Goal: Obtain resource: Obtain resource

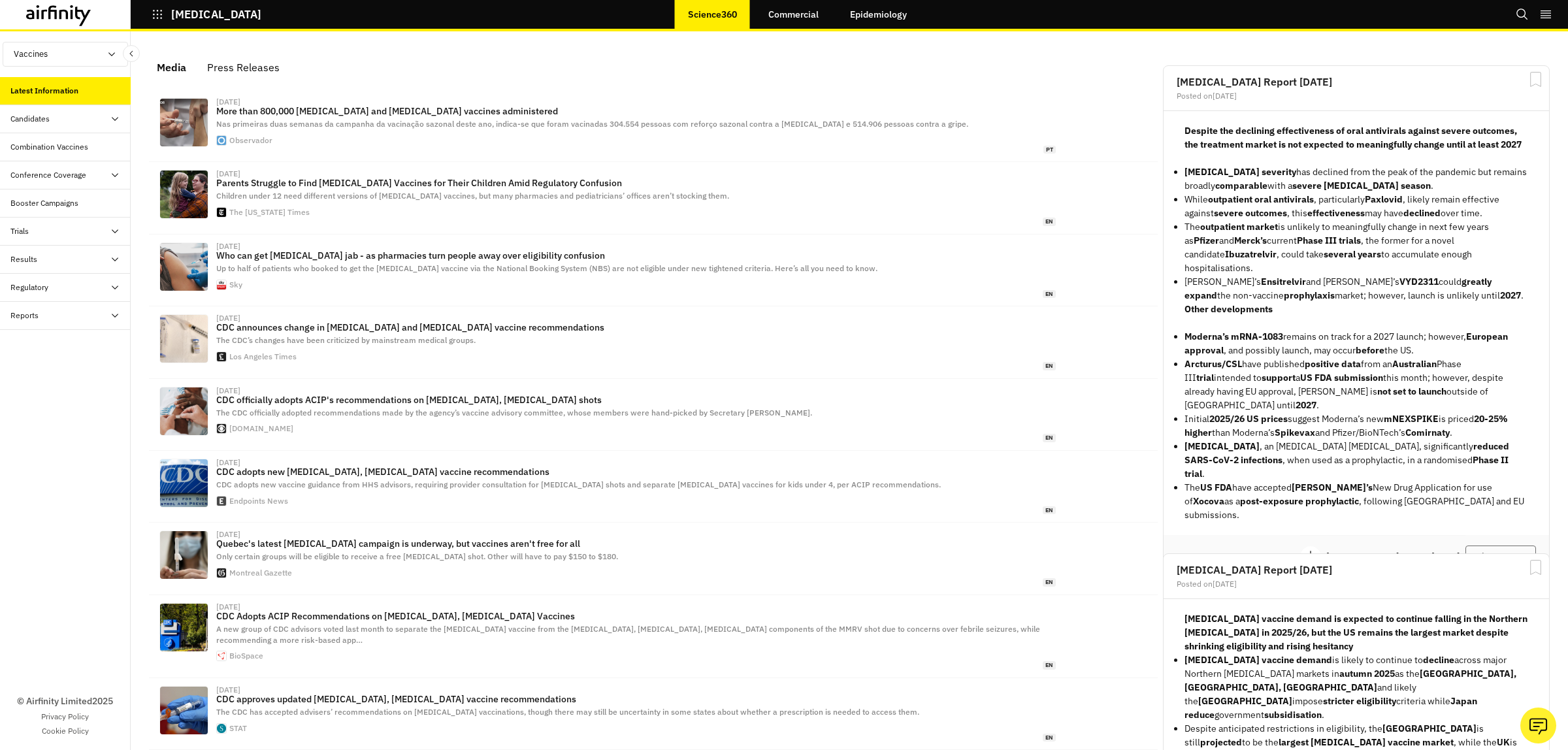
scroll to position [813, 380]
click at [39, 114] on div "Candidates" at bounding box center [30, 118] width 39 height 11
click at [37, 118] on div "Candidates" at bounding box center [30, 118] width 39 height 11
click at [36, 146] on div "Dashboard" at bounding box center [39, 147] width 38 height 11
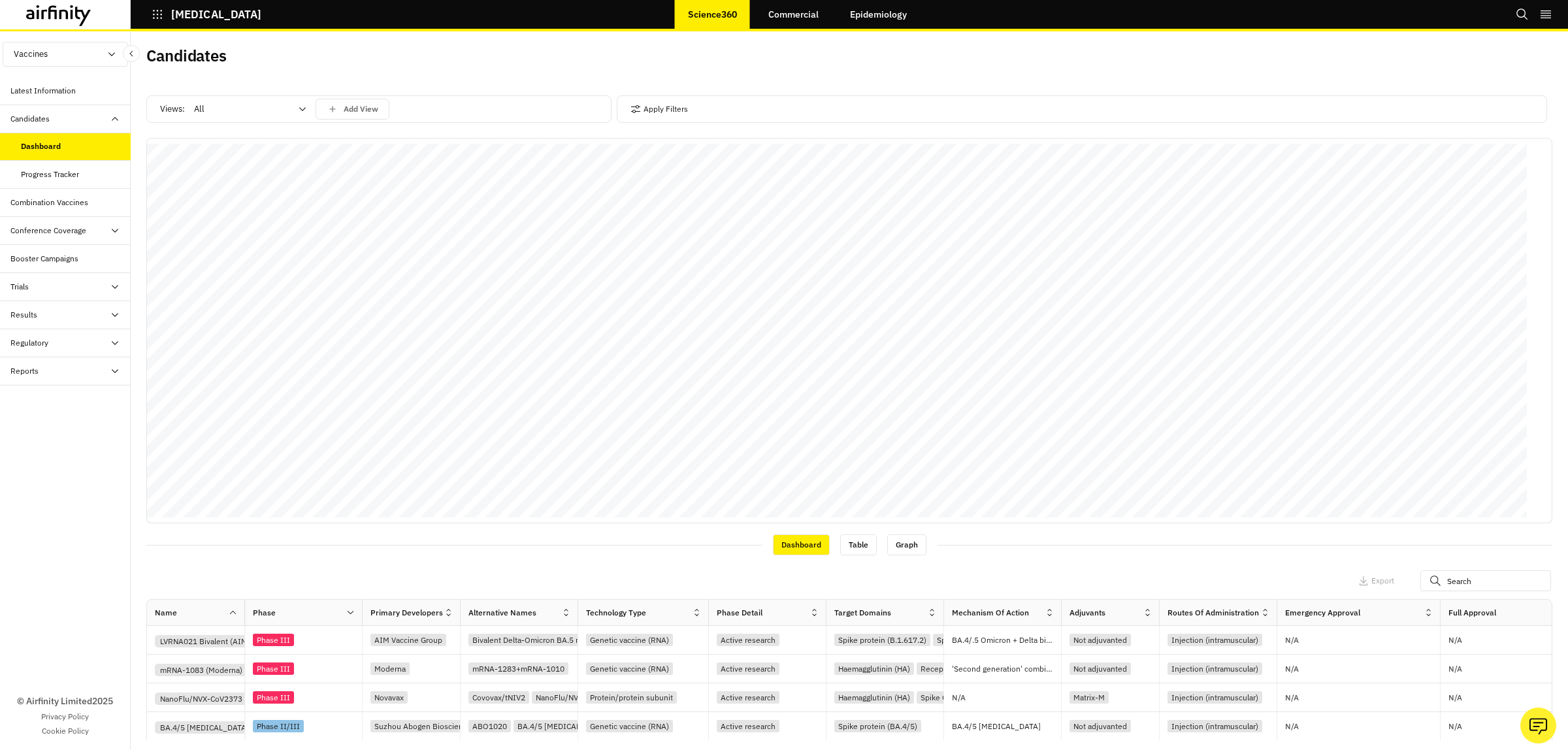
click at [793, 11] on link "Commercial" at bounding box center [793, 14] width 76 height 32
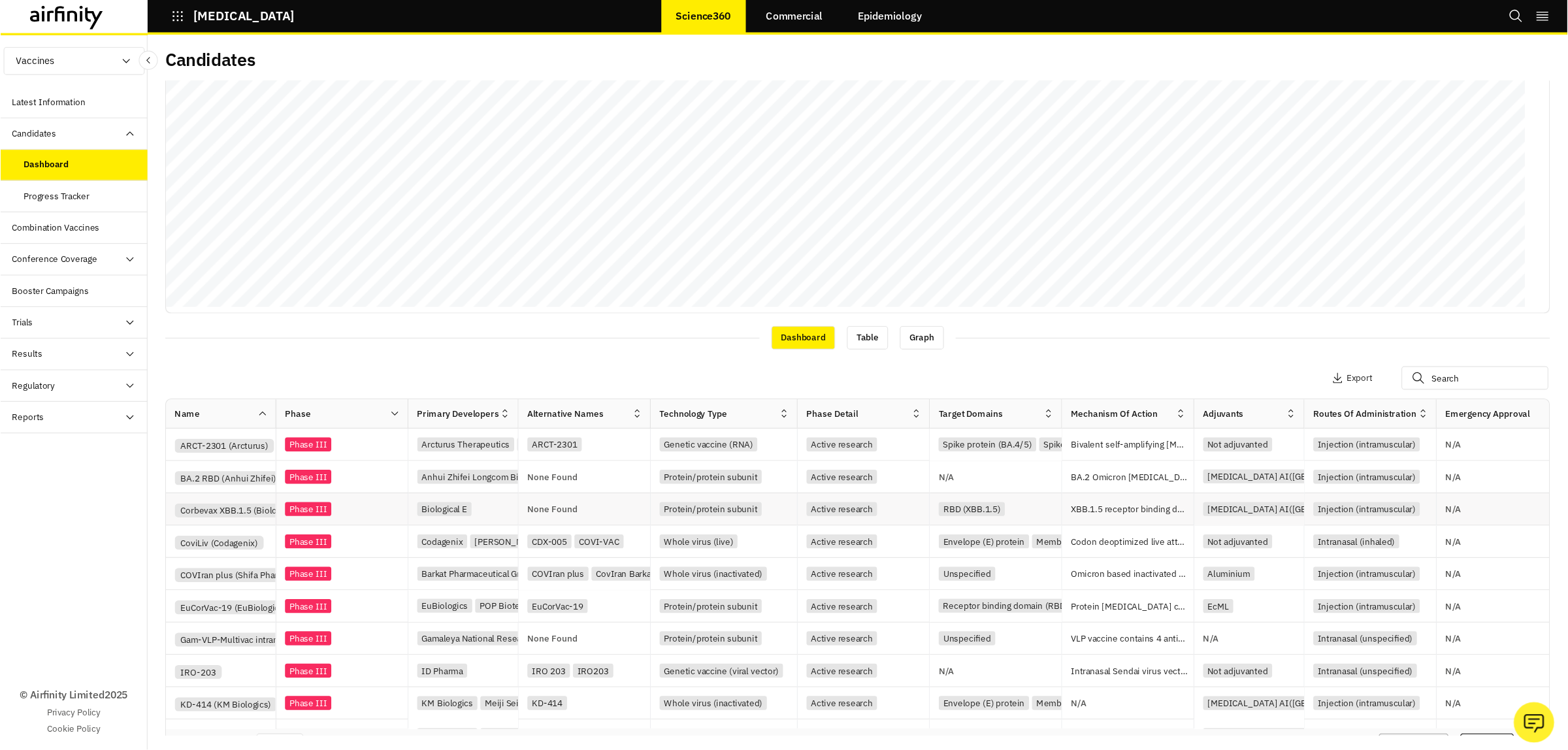
scroll to position [172, 0]
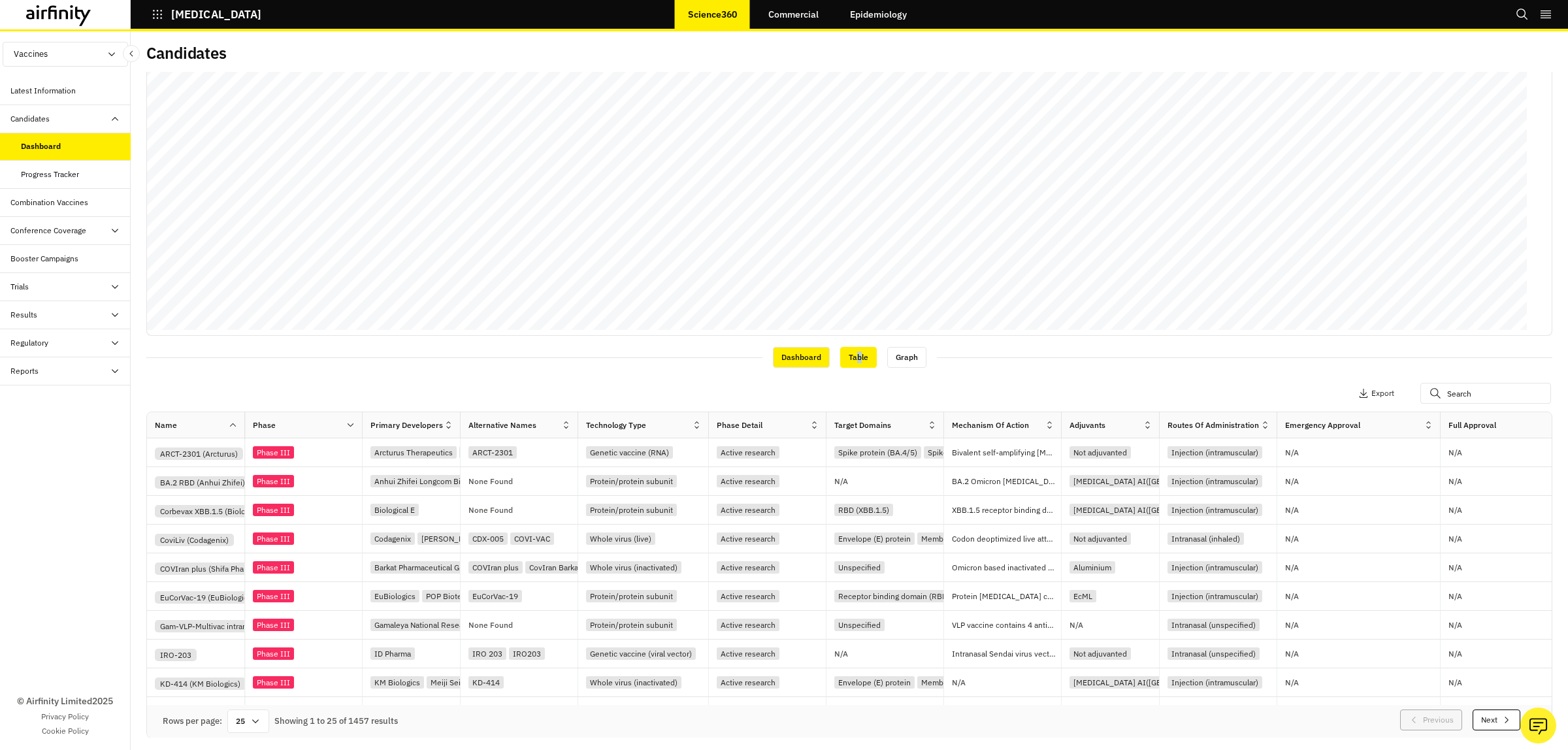
click at [846, 360] on div "Table" at bounding box center [858, 357] width 37 height 21
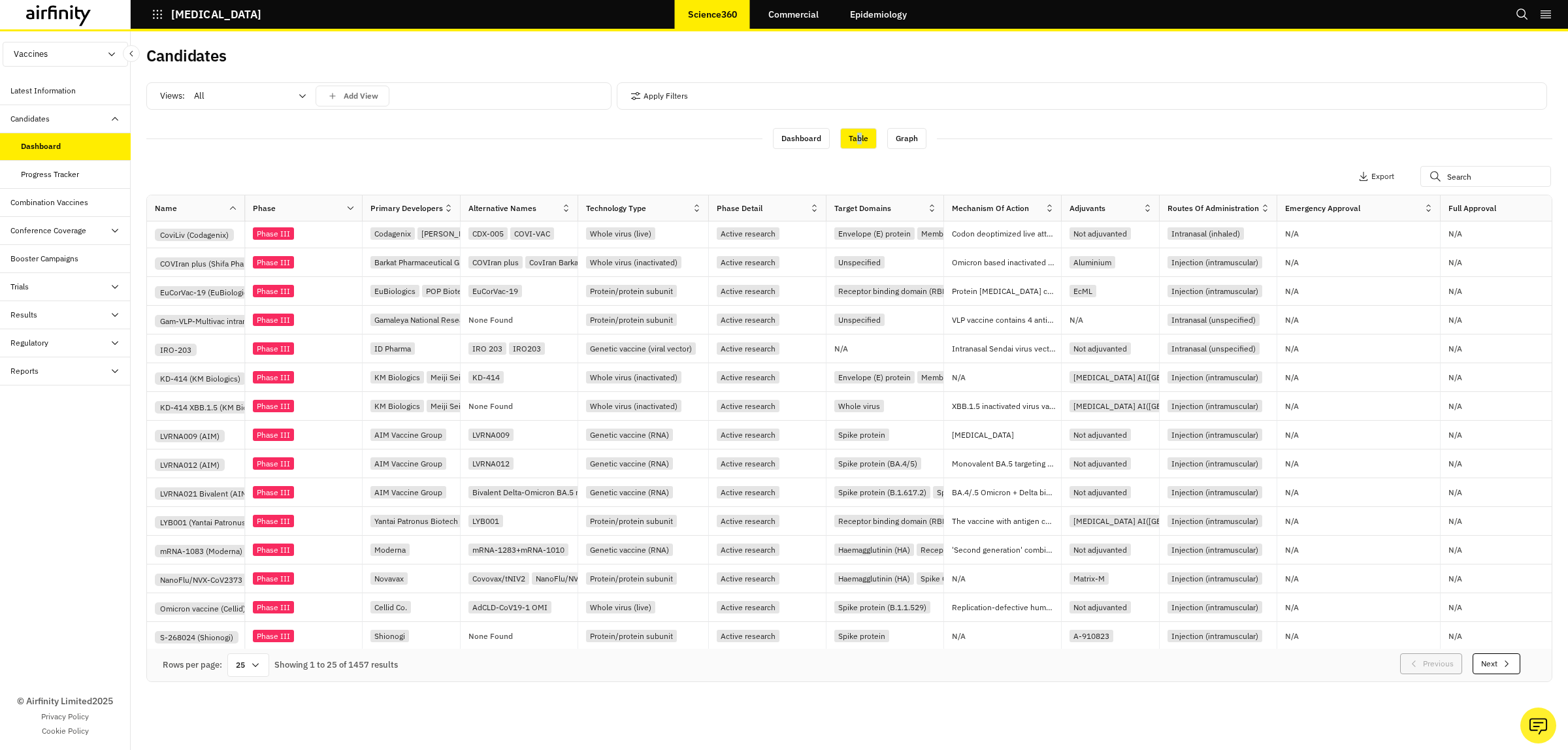
scroll to position [0, 0]
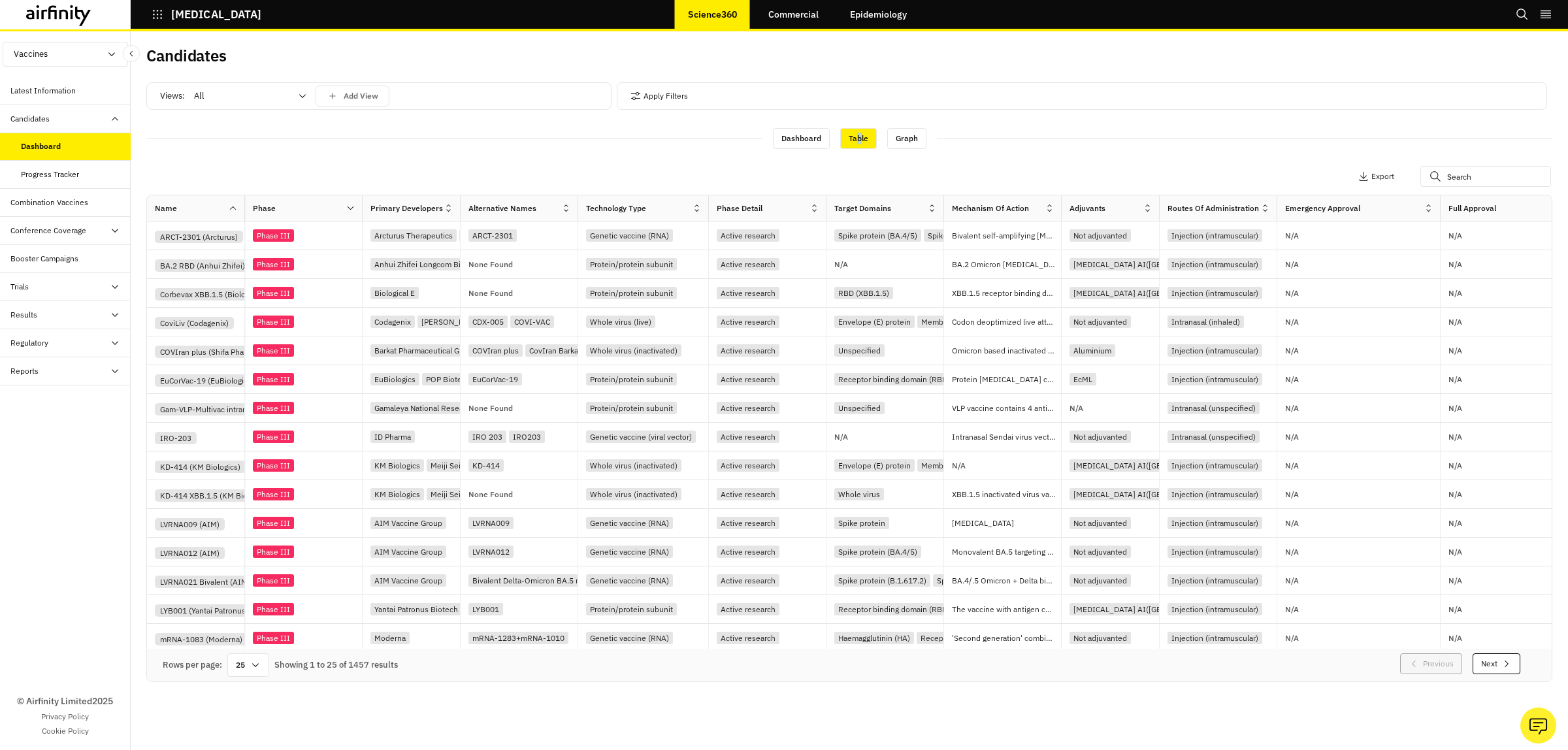
click at [37, 146] on div "Dashboard" at bounding box center [41, 146] width 40 height 11
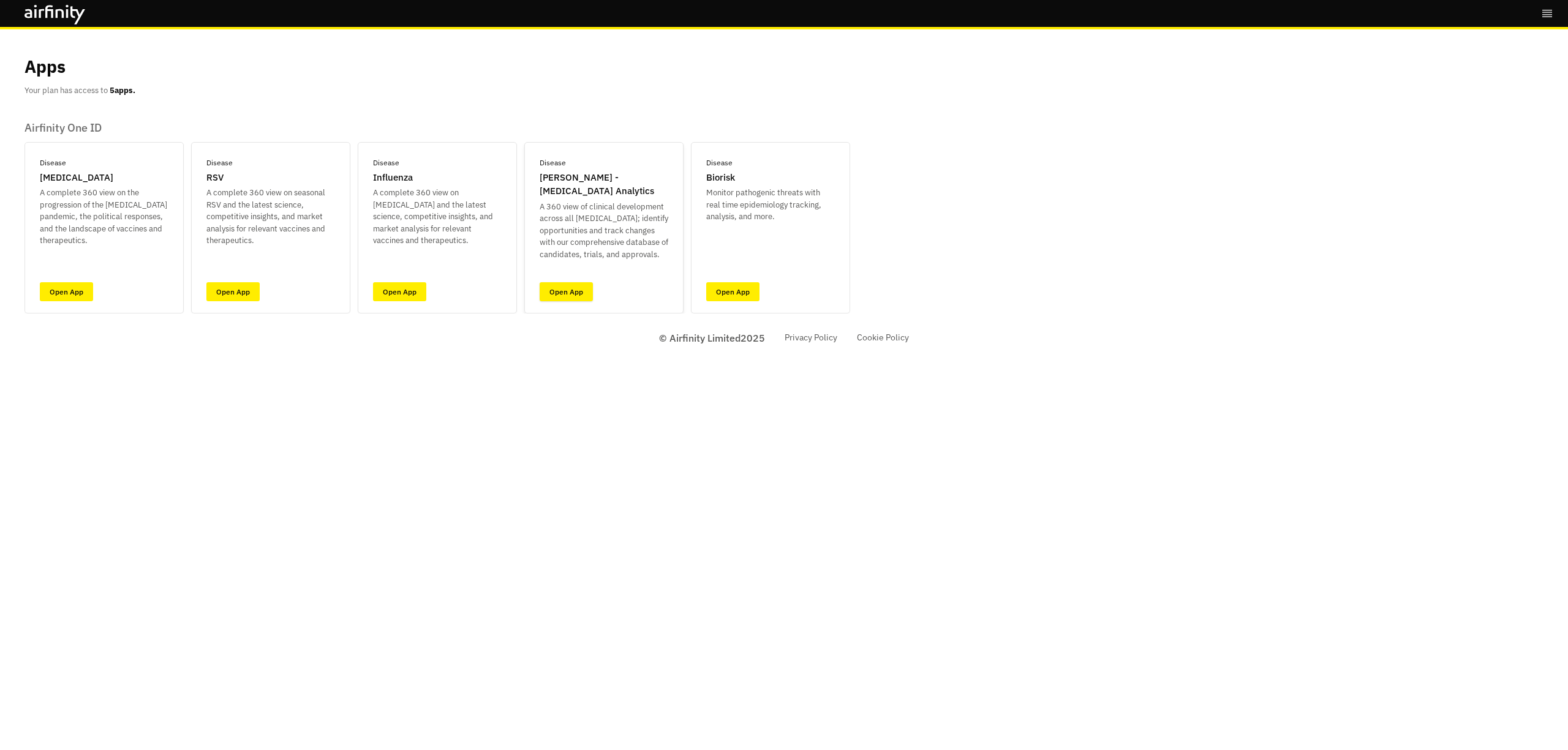
click at [565, 293] on link "Open App" at bounding box center [566, 292] width 53 height 19
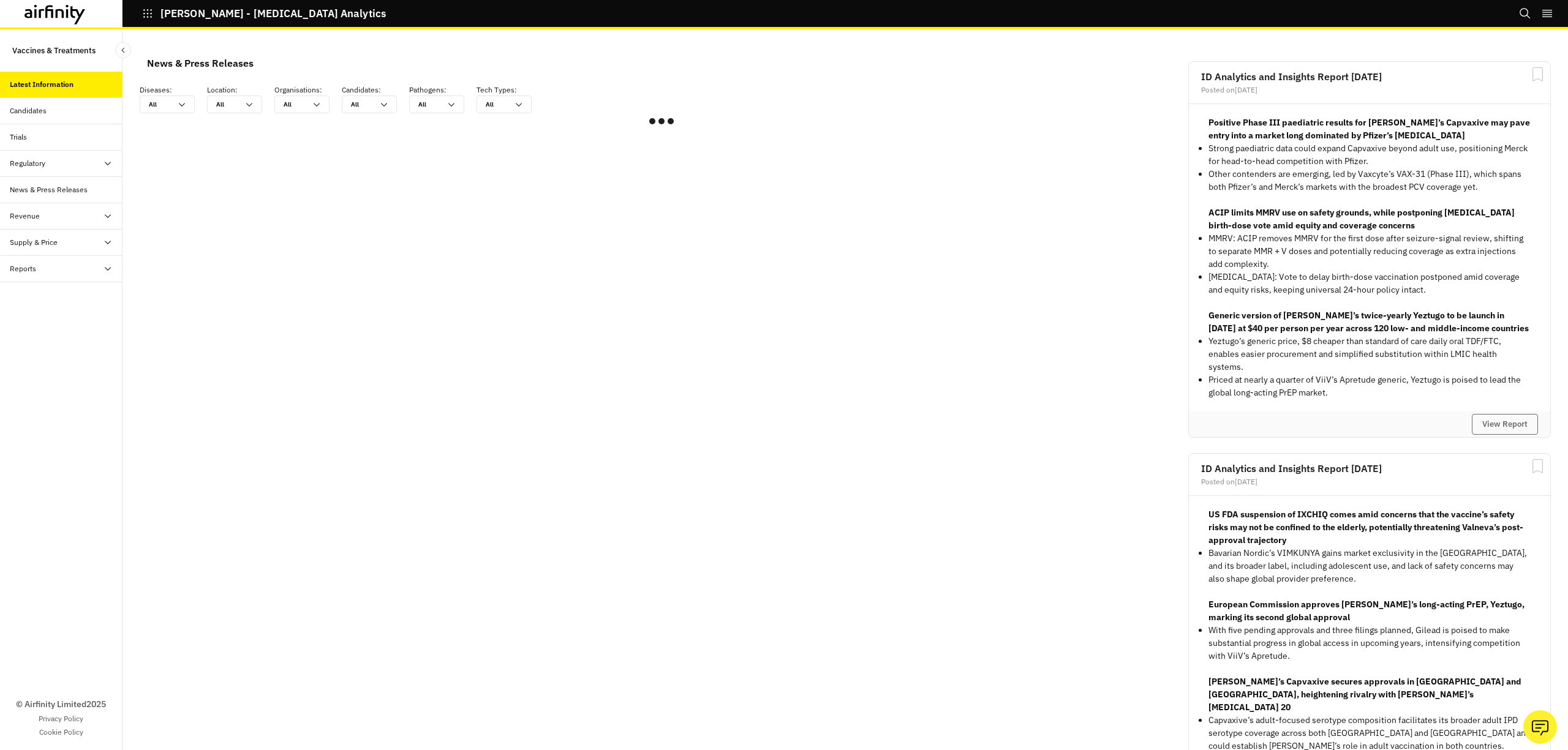
scroll to position [722, 355]
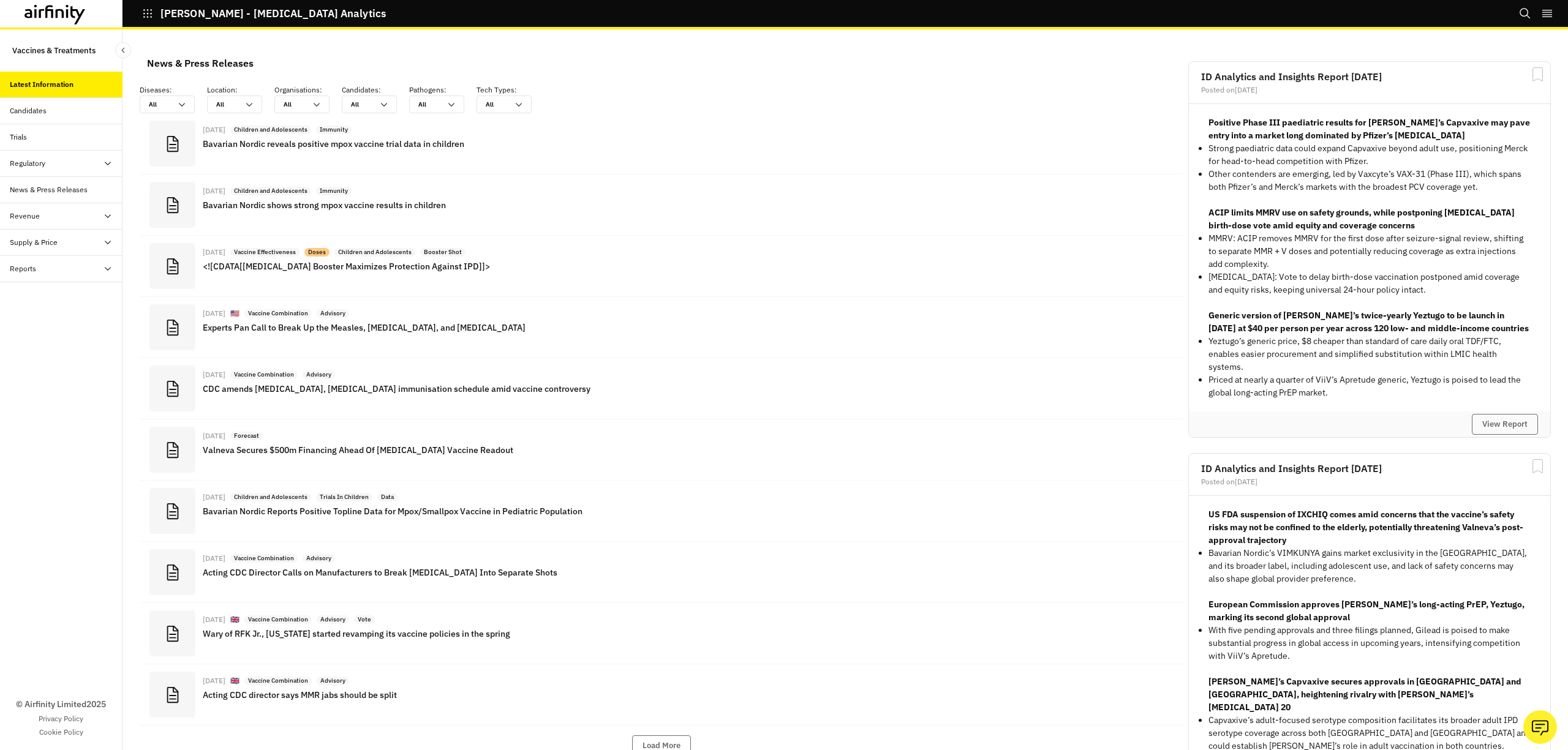
click at [16, 111] on div "Candidates" at bounding box center [28, 111] width 37 height 11
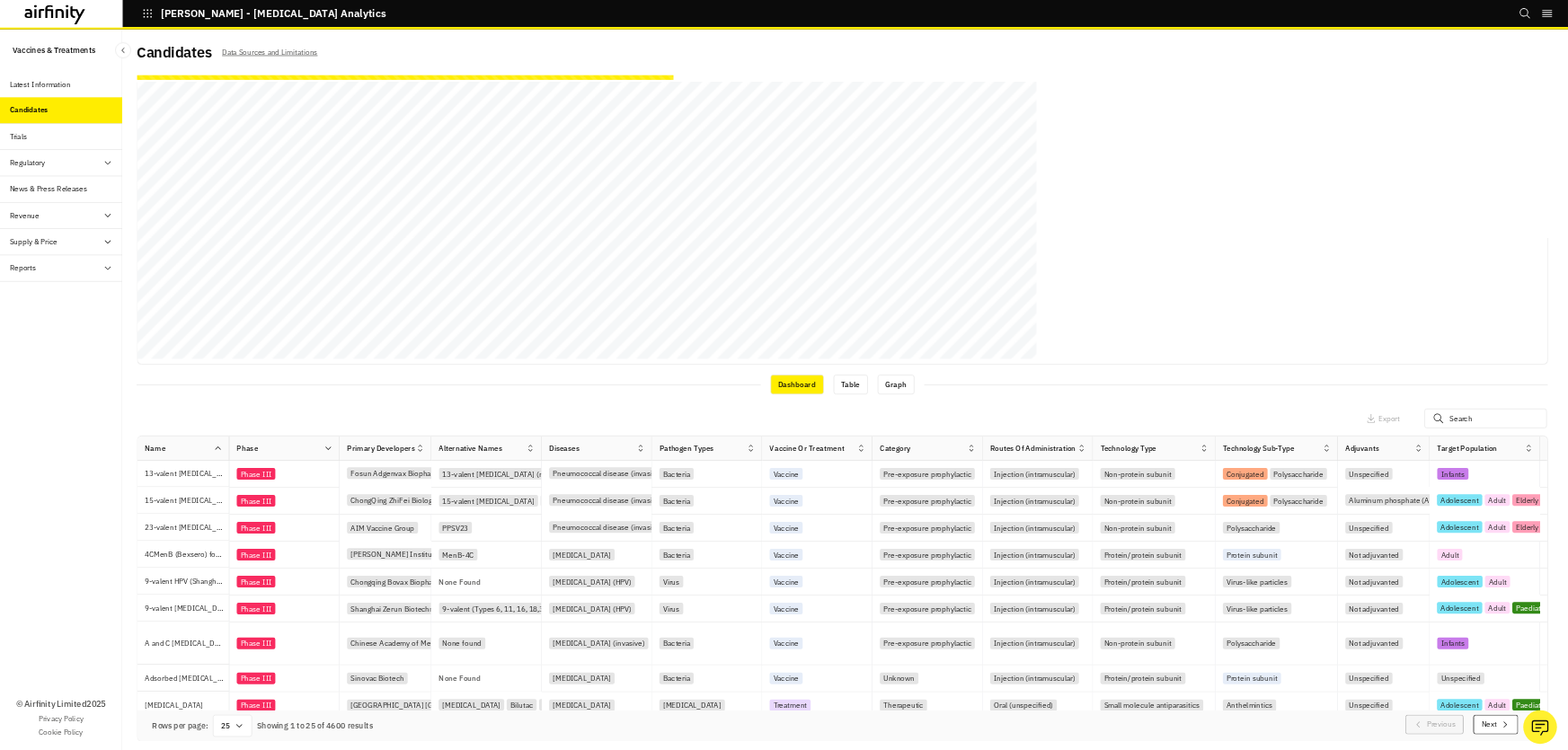
scroll to position [186, 0]
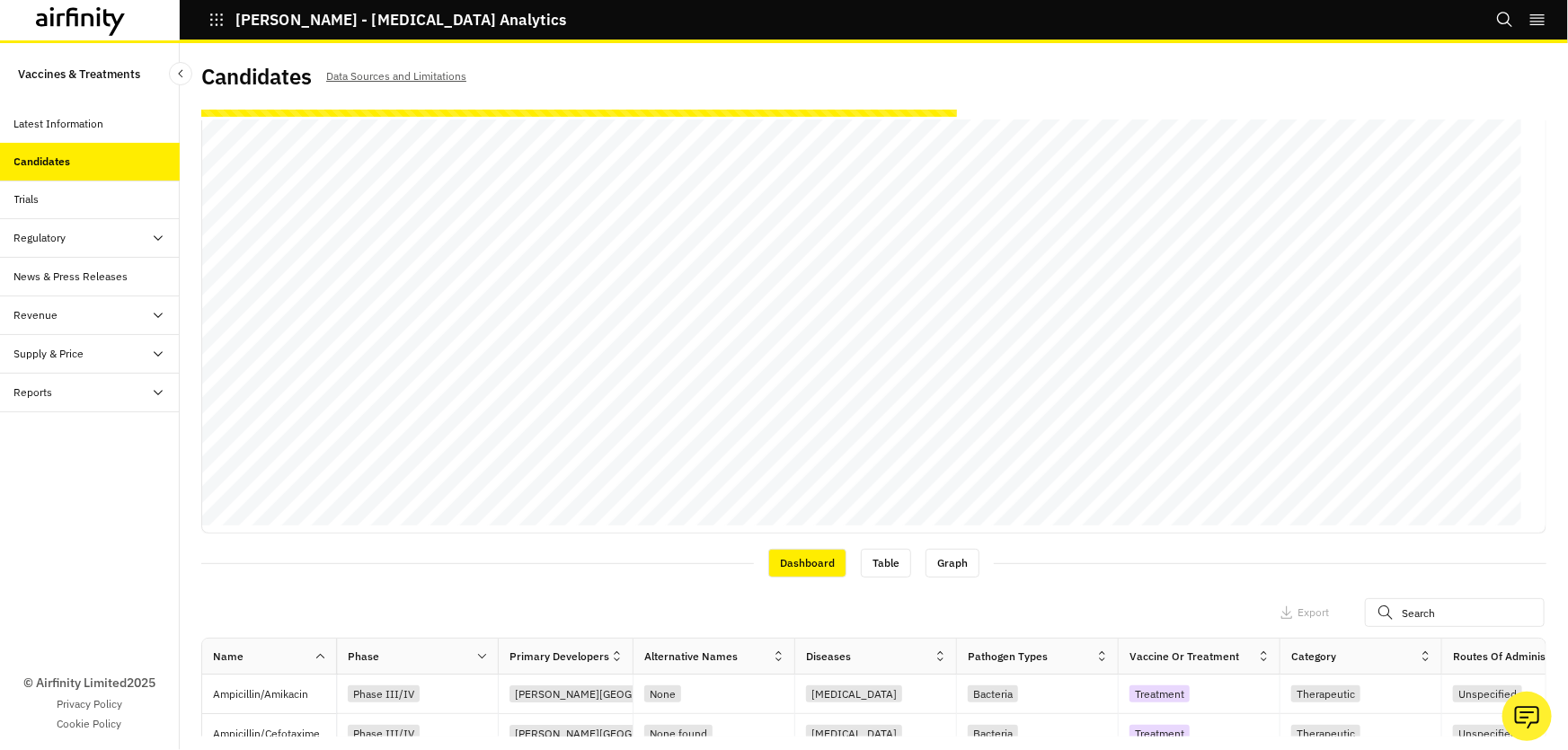
drag, startPoint x: 1090, startPoint y: 535, endPoint x: 974, endPoint y: 525, distance: 116.4
click at [974, 525] on div "Views: All Add View Apply Filters Dashboard Table Graph Apply Filters Columns E…" at bounding box center [874, 428] width 1345 height 616
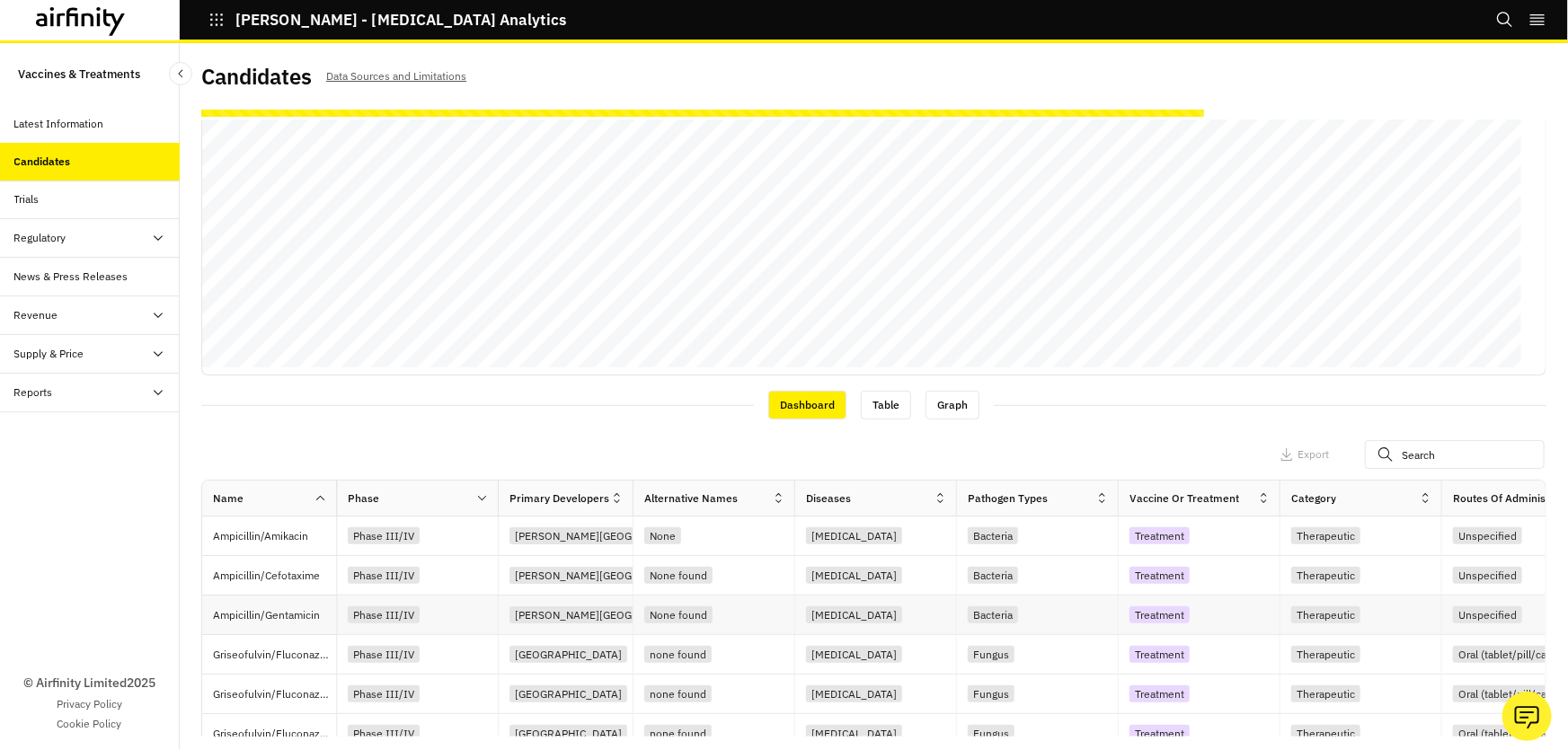
scroll to position [349, 0]
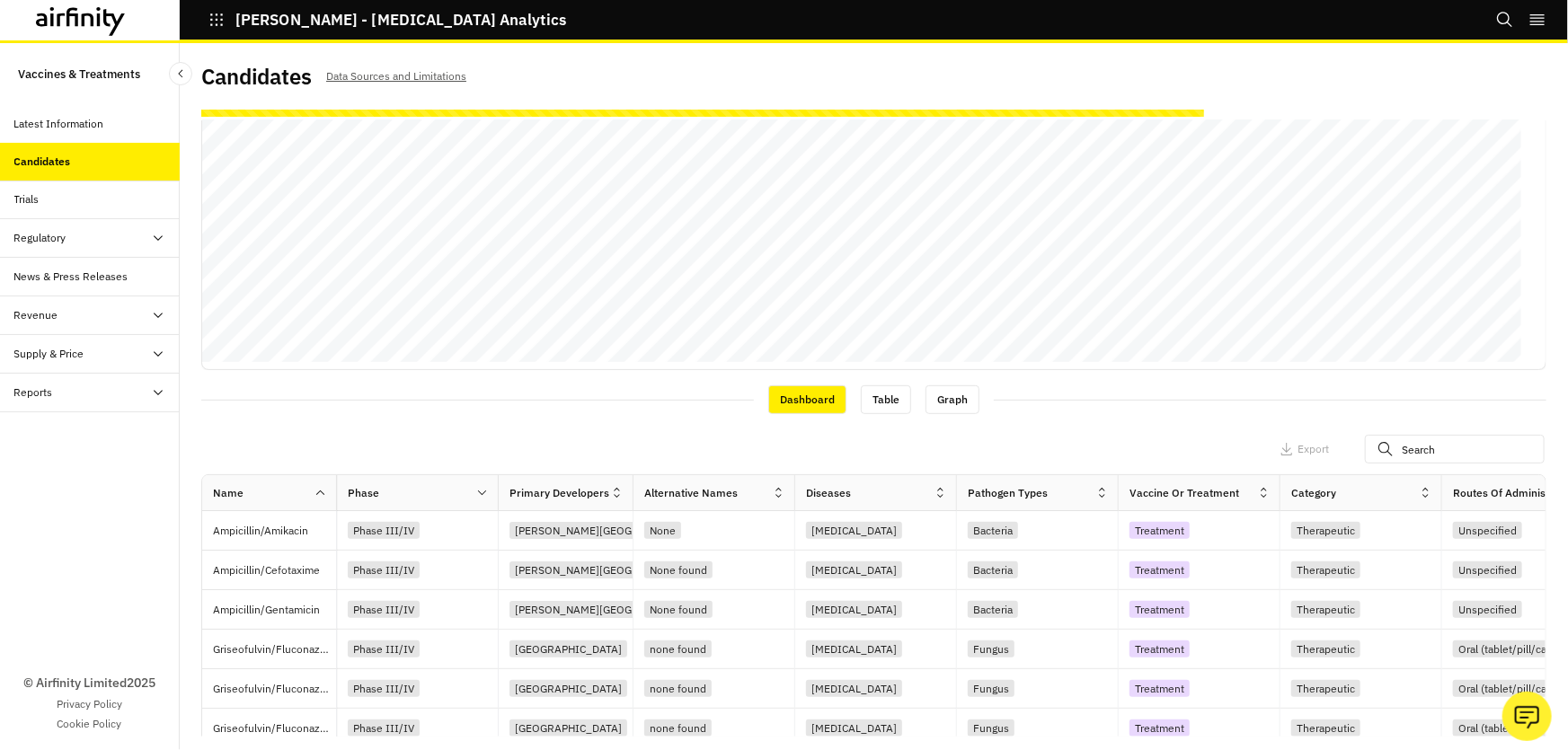
click at [1173, 492] on div "Vaccine or Treatment" at bounding box center [1200, 492] width 162 height 36
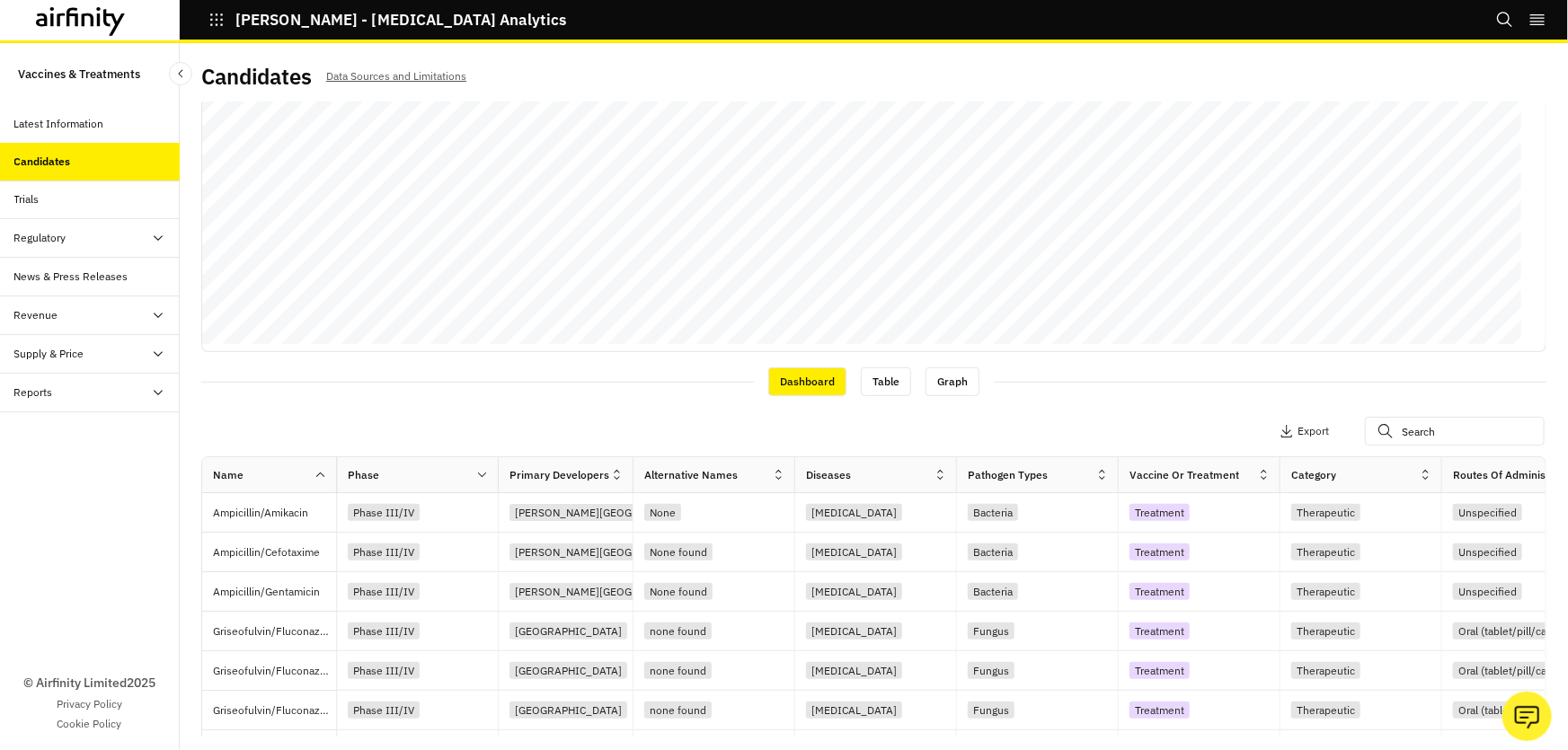
click at [1115, 419] on button "Apply Filters" at bounding box center [1134, 430] width 79 height 29
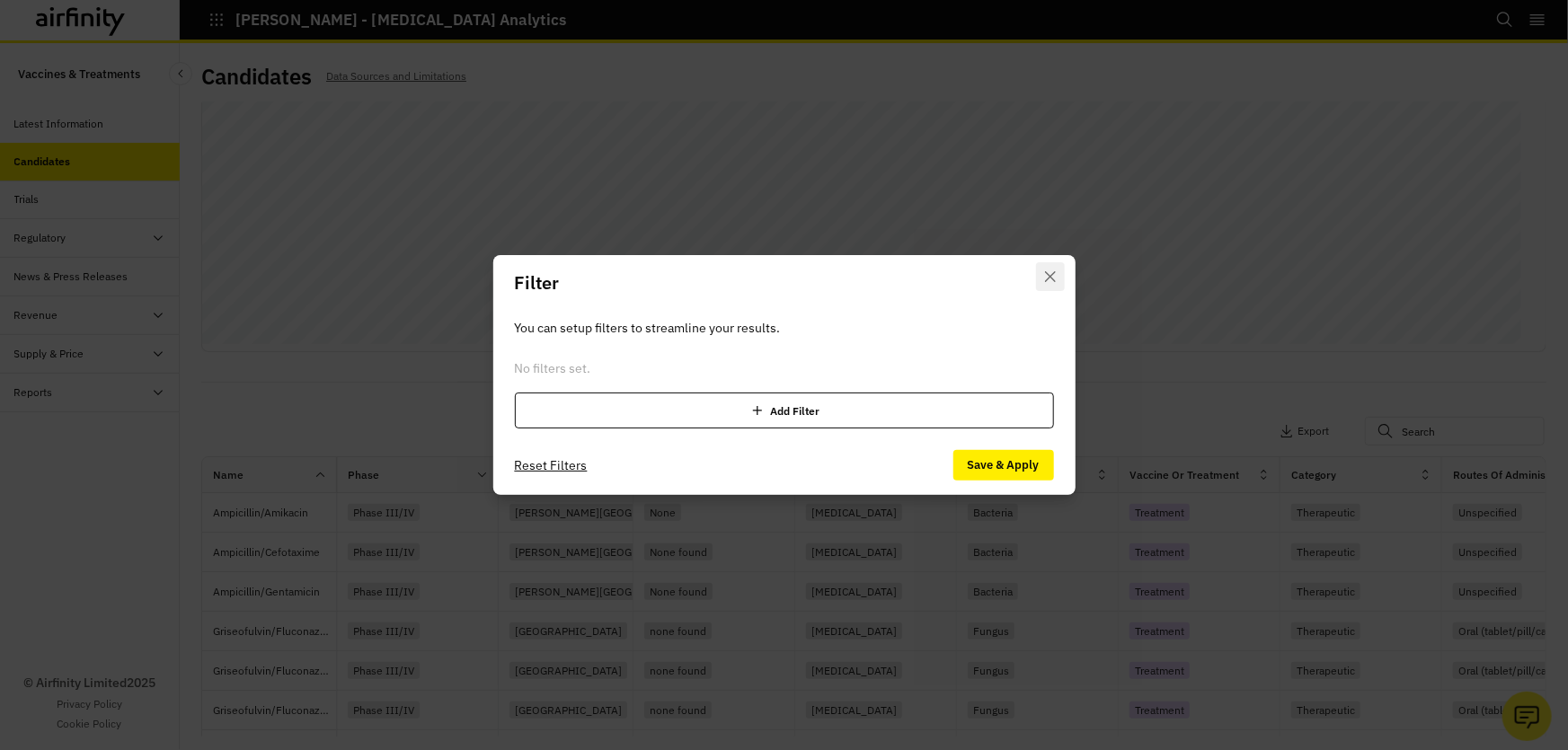
click at [1052, 275] on icon "Close" at bounding box center [1050, 276] width 11 height 11
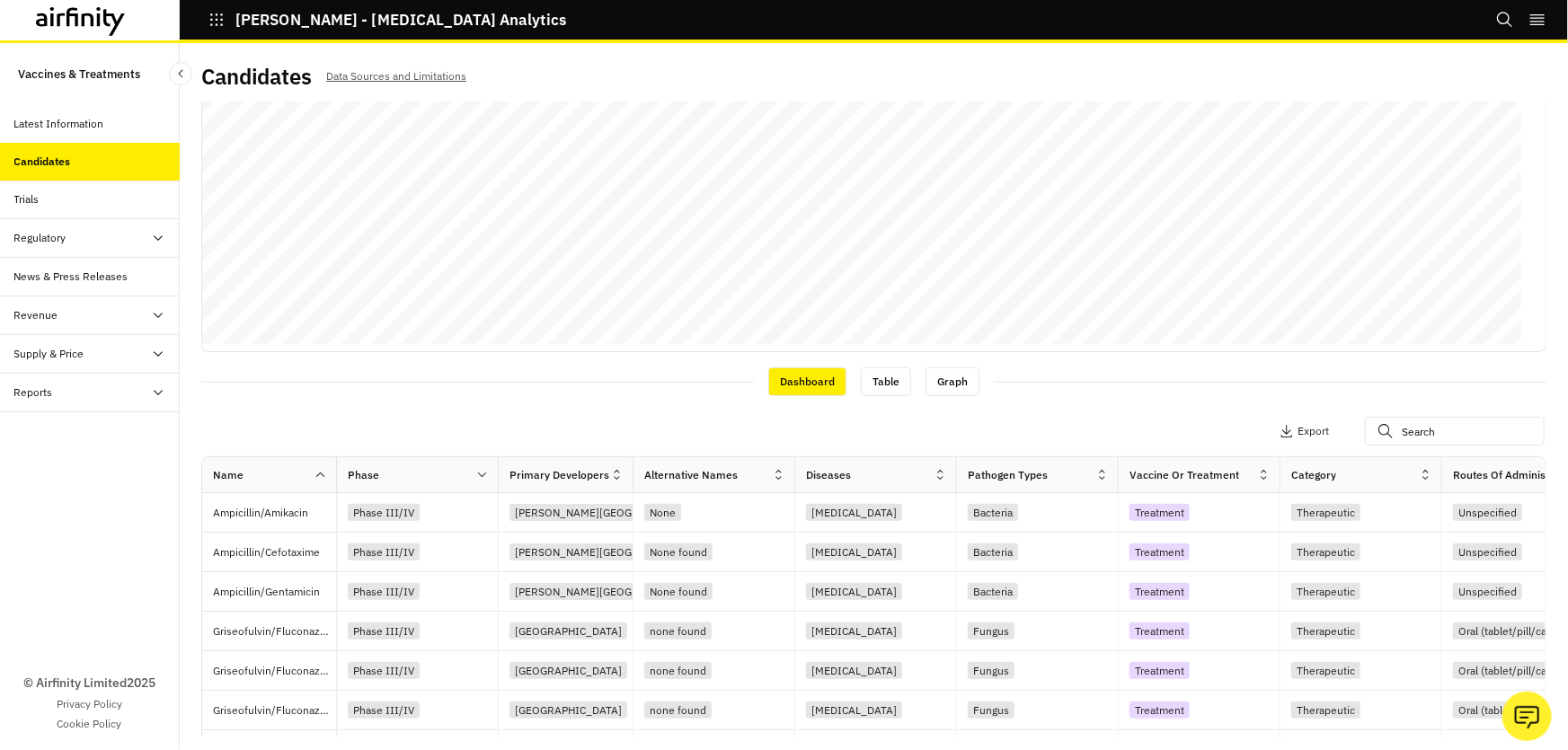
click at [1027, 424] on div "Apply Filters Columns Export" at bounding box center [874, 432] width 1345 height 46
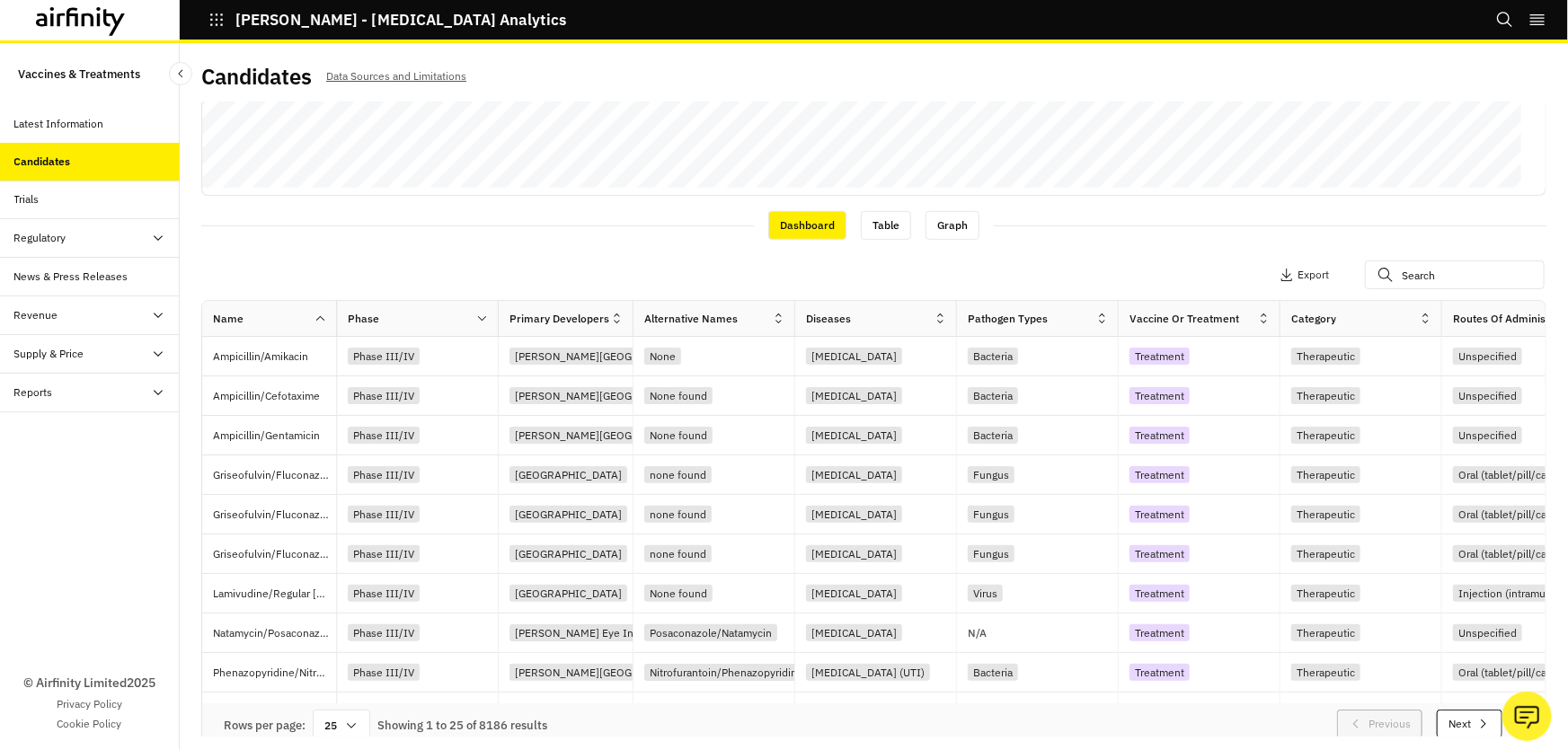
scroll to position [512, 0]
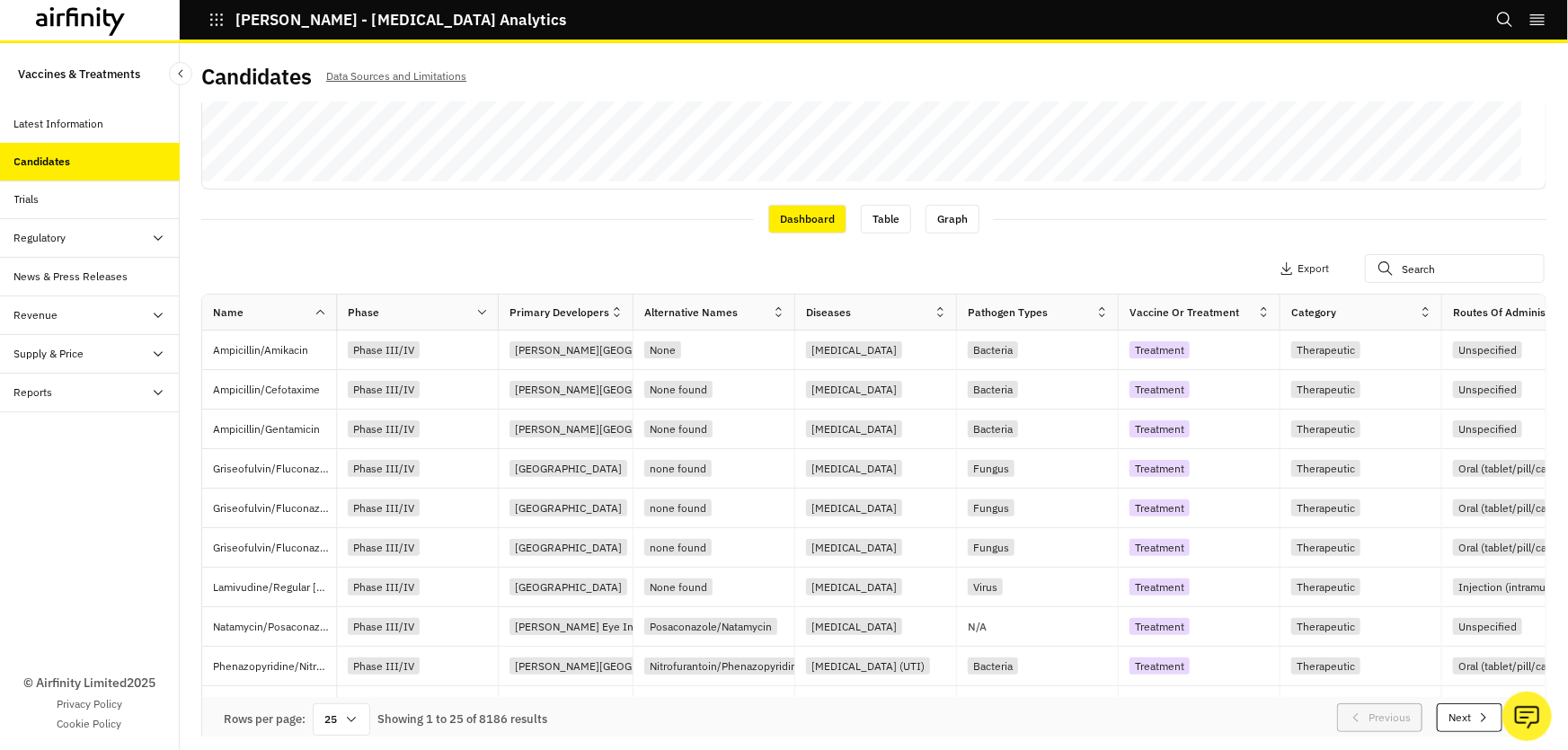
click at [480, 310] on icon at bounding box center [482, 312] width 14 height 14
click at [355, 391] on div "Sort Ascending" at bounding box center [405, 394] width 185 height 40
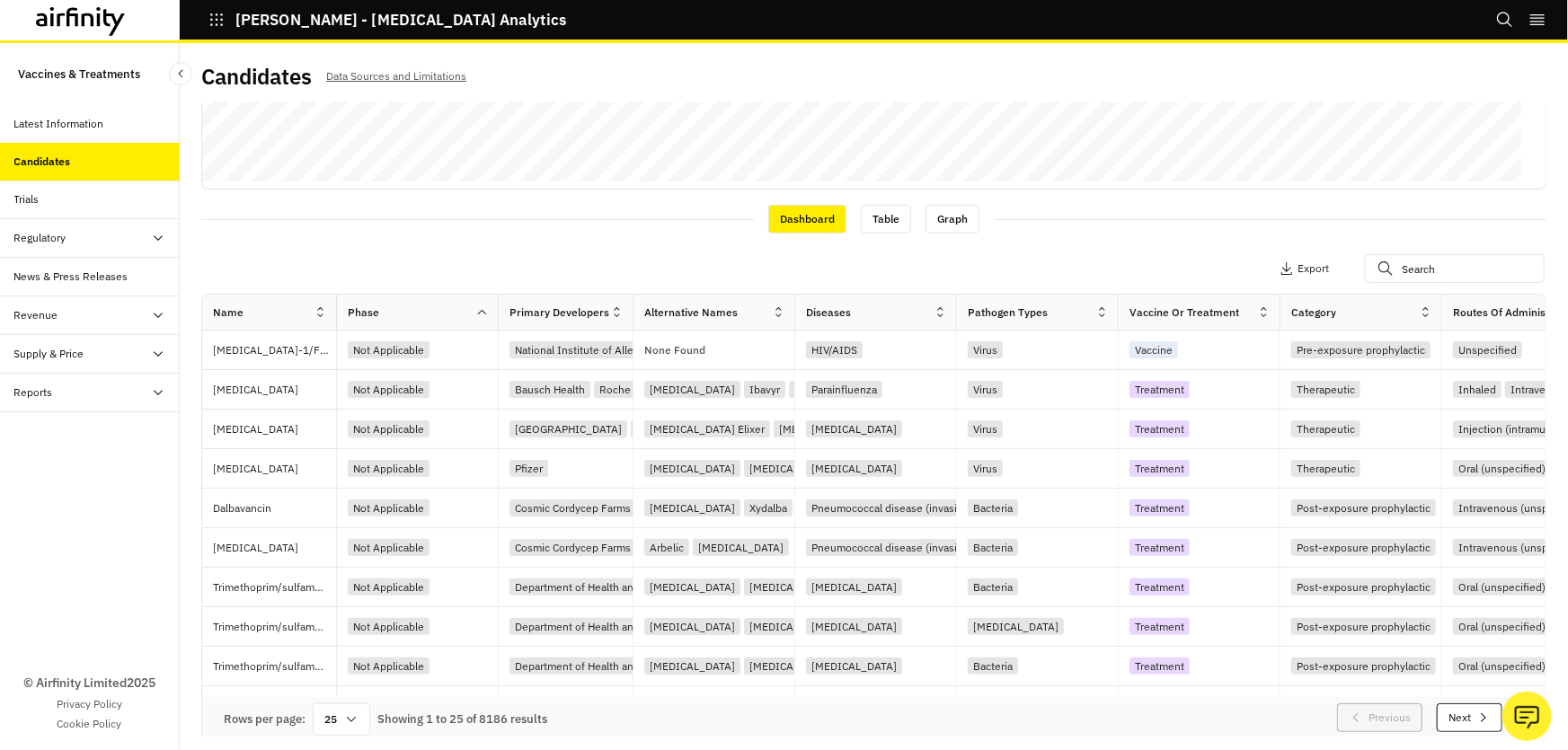
click at [476, 315] on icon at bounding box center [482, 312] width 14 height 14
click at [465, 437] on div "Sort Descending" at bounding box center [405, 433] width 185 height 40
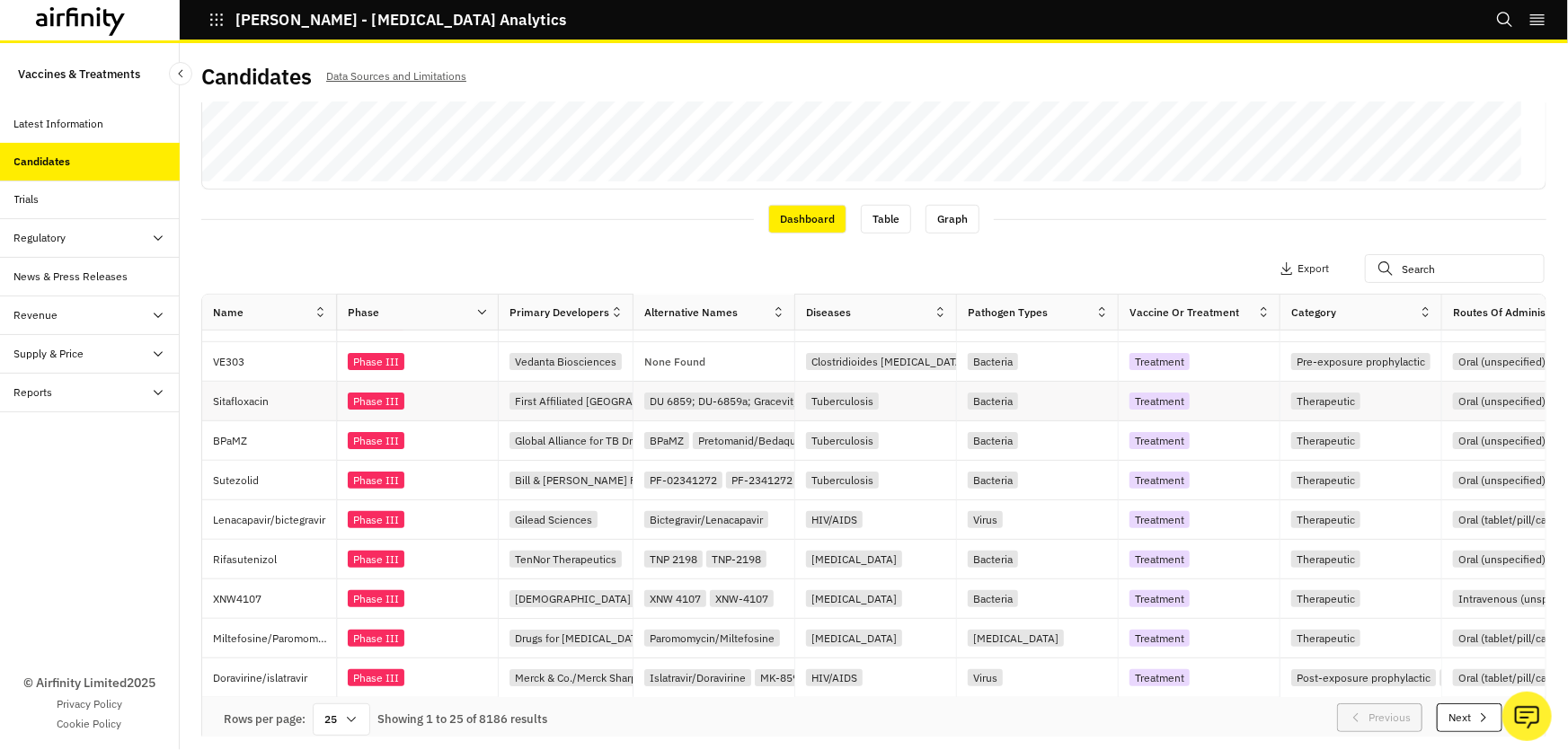
scroll to position [625, 0]
click at [1264, 315] on icon at bounding box center [1264, 312] width 14 height 14
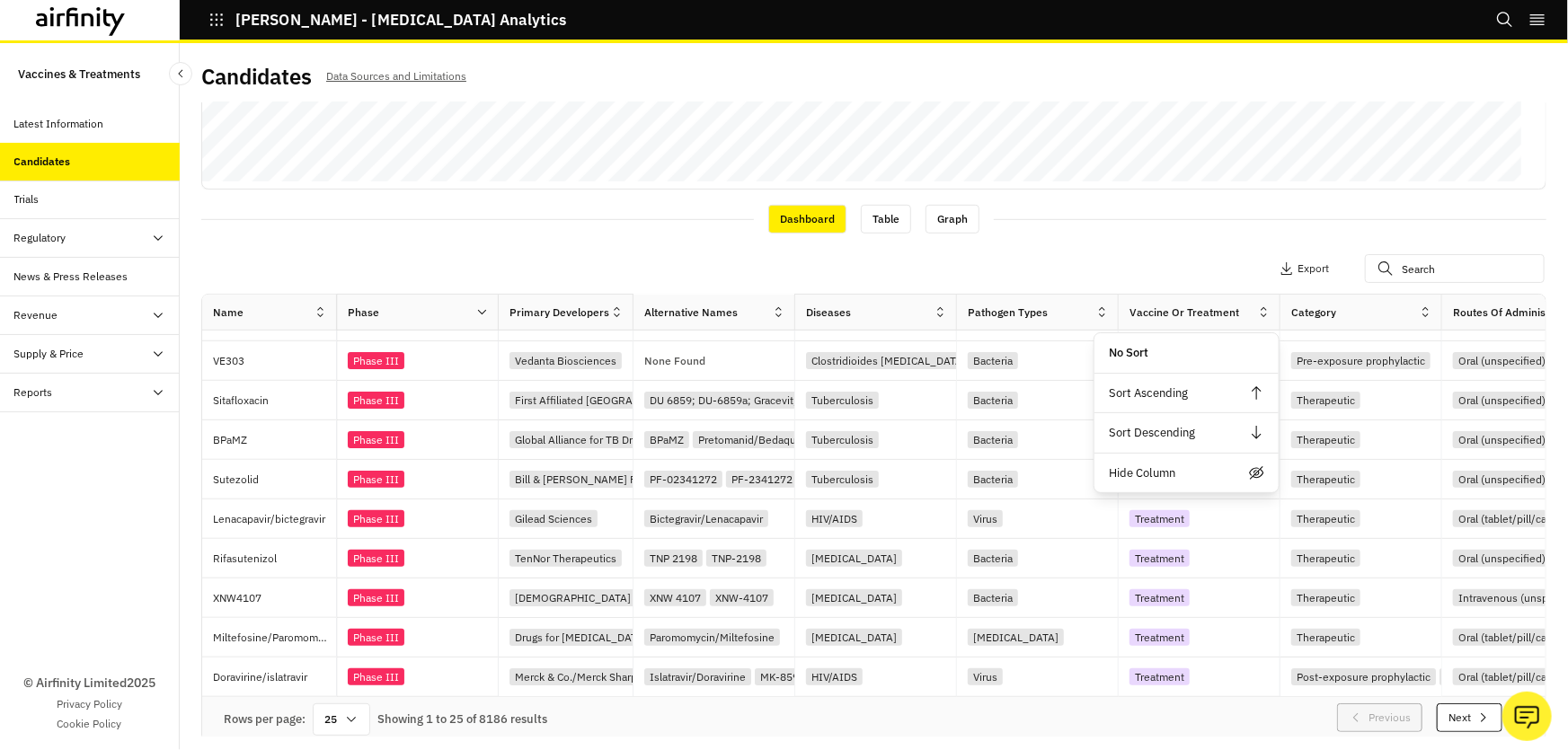
click at [1115, 270] on button "Apply Filters" at bounding box center [1134, 268] width 79 height 29
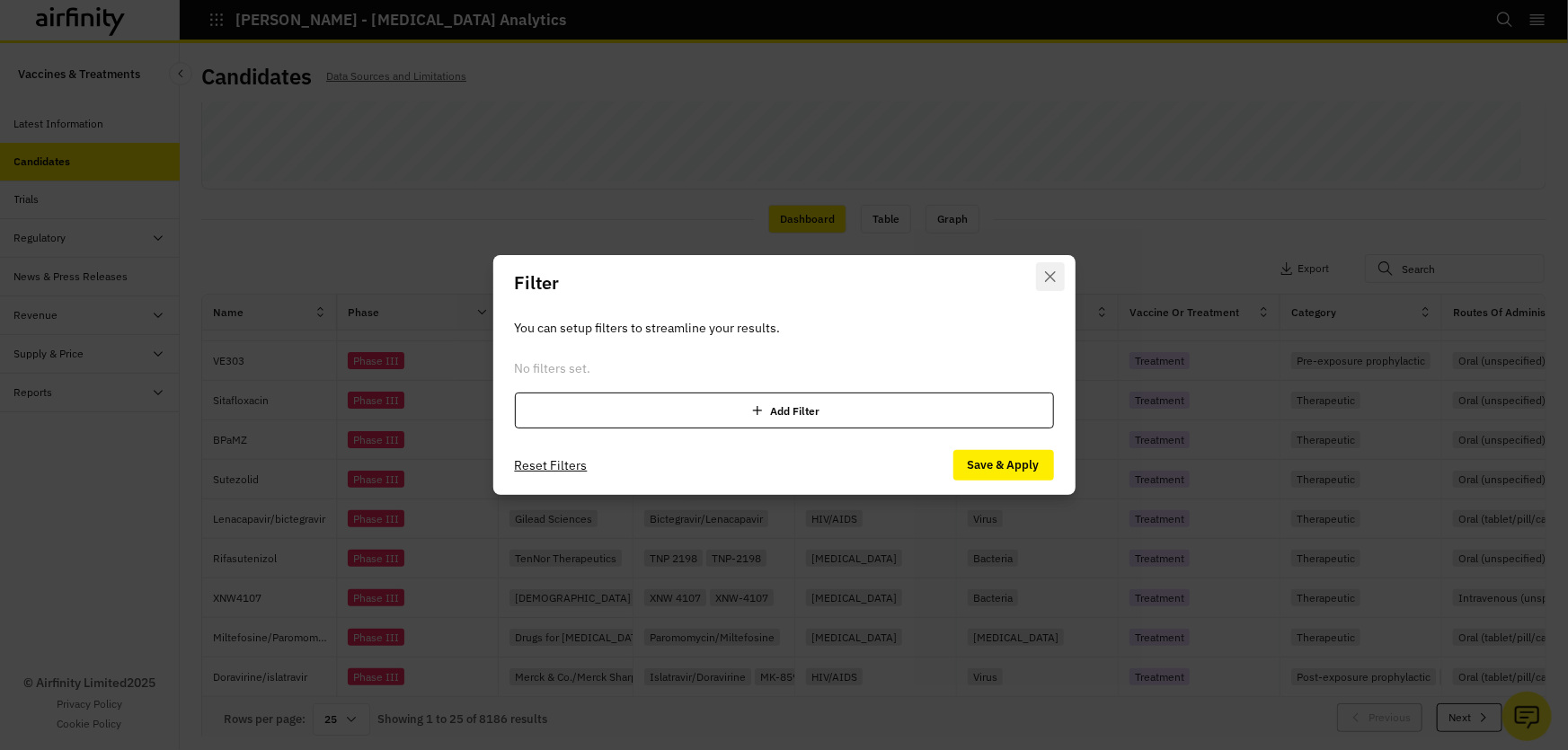
click at [1045, 273] on icon "Close" at bounding box center [1050, 276] width 11 height 11
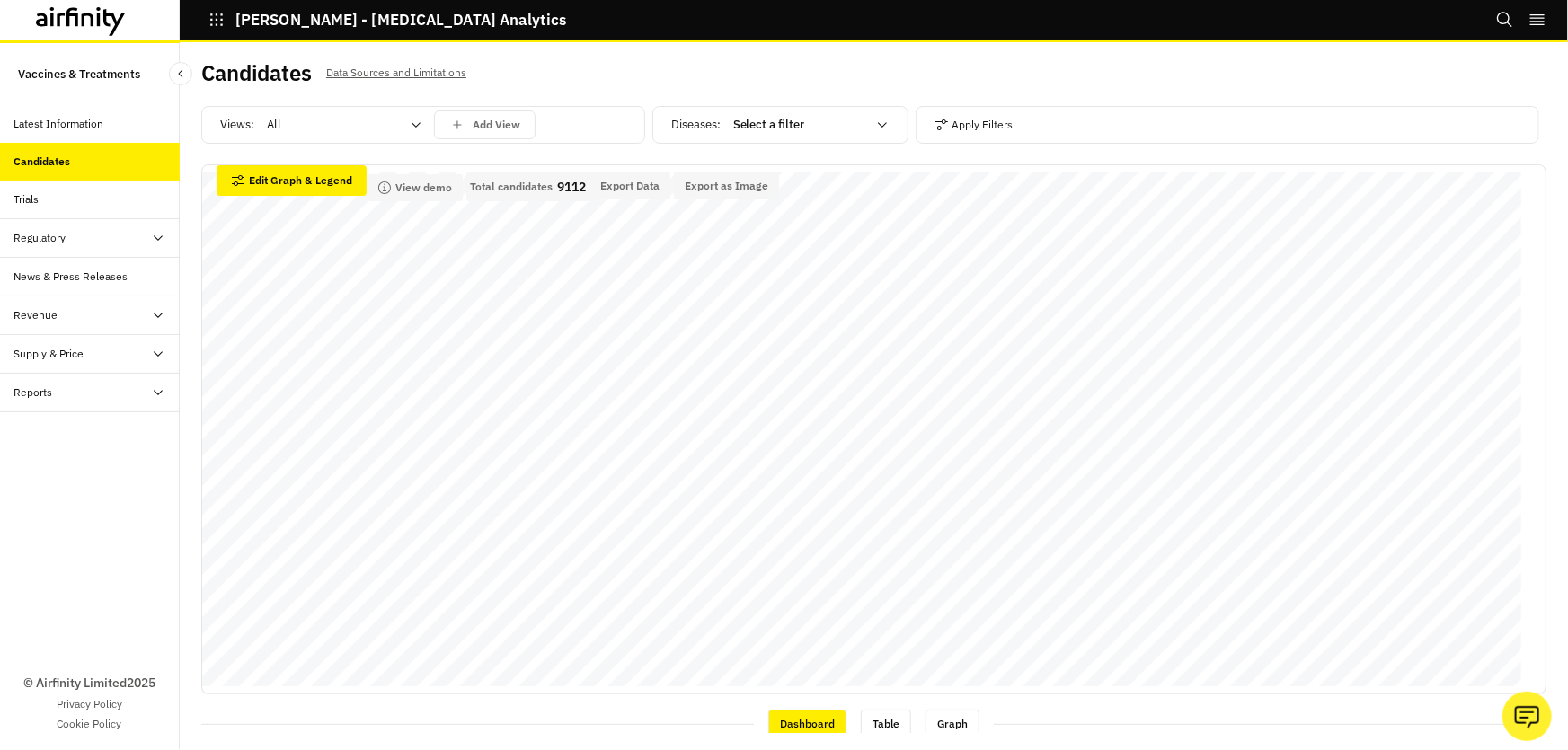
scroll to position [0, 0]
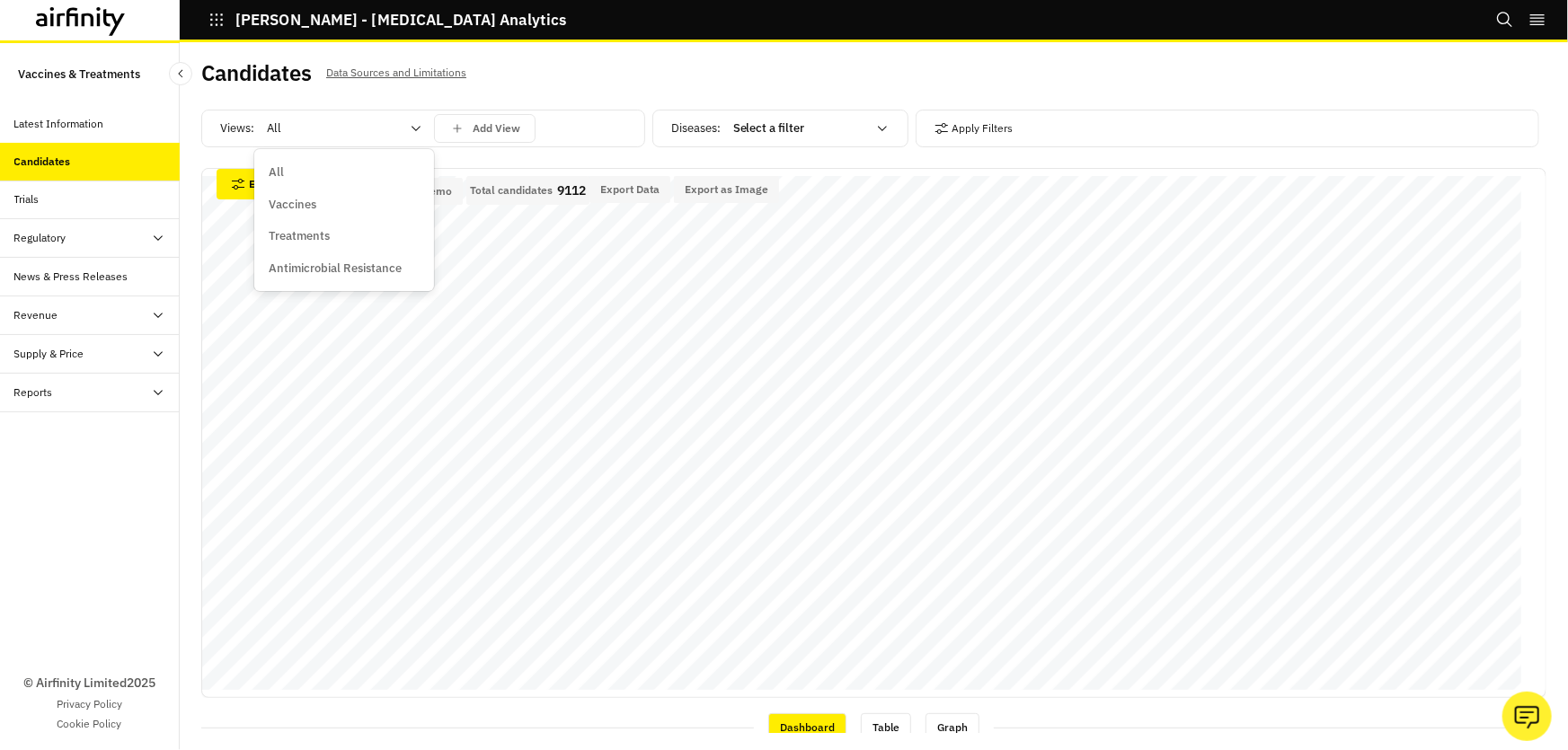
click at [425, 126] on div "All" at bounding box center [345, 128] width 180 height 29
click at [288, 202] on p "Vaccines" at bounding box center [292, 204] width 47 height 18
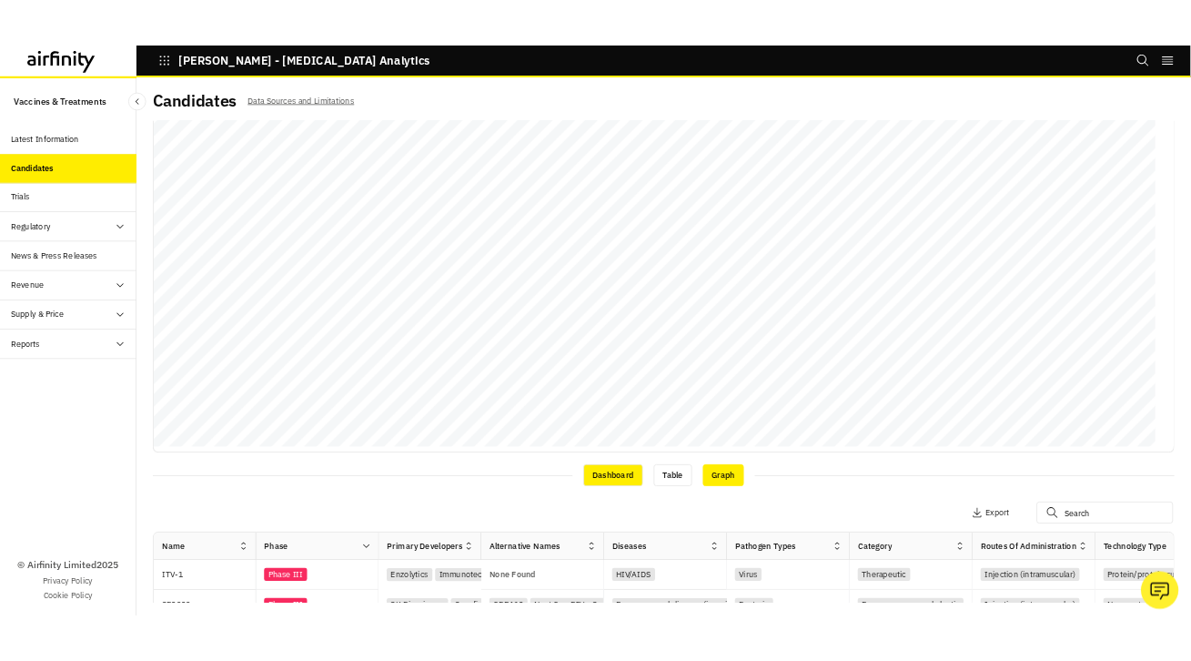
scroll to position [413, 0]
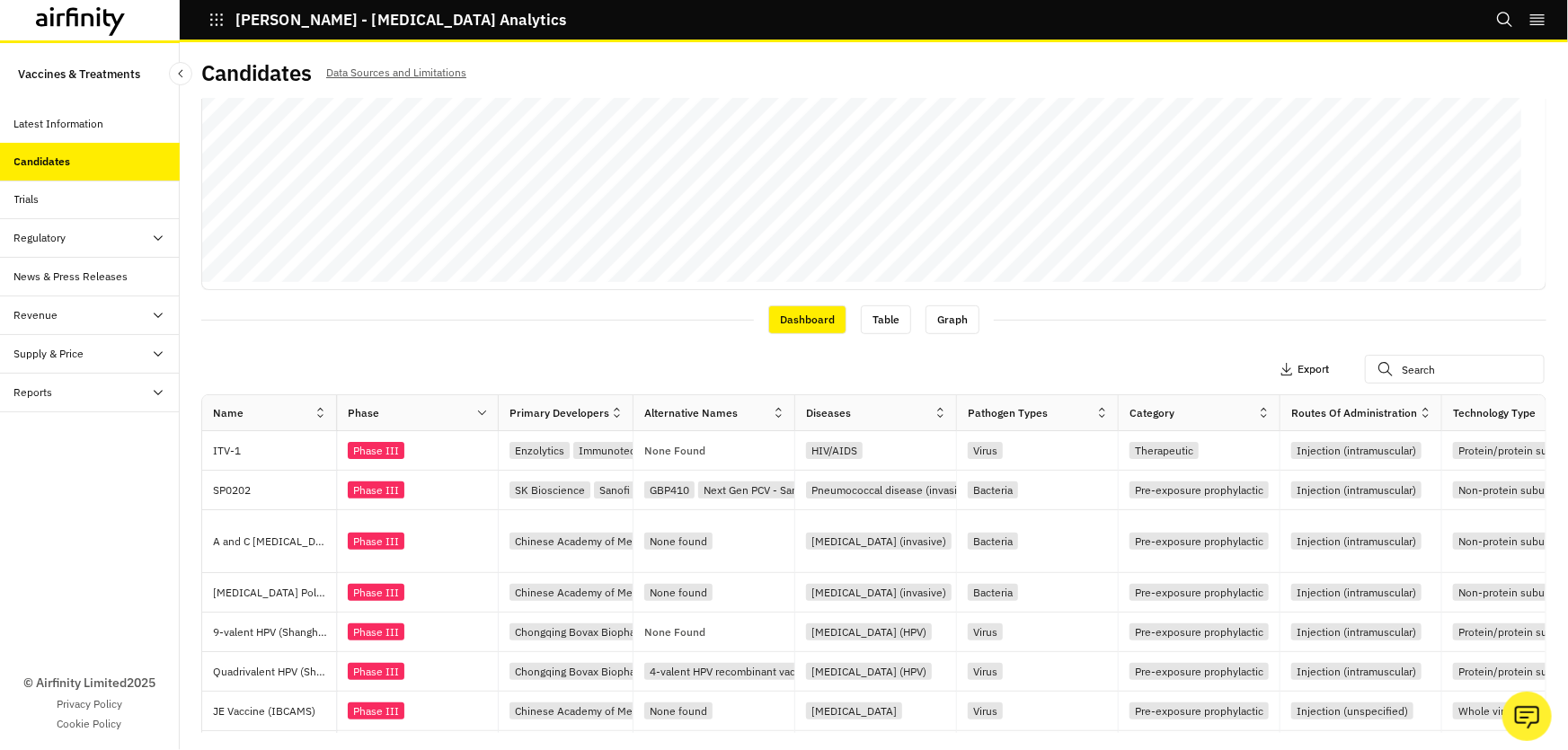
click at [1297, 368] on p "Export" at bounding box center [1313, 369] width 32 height 13
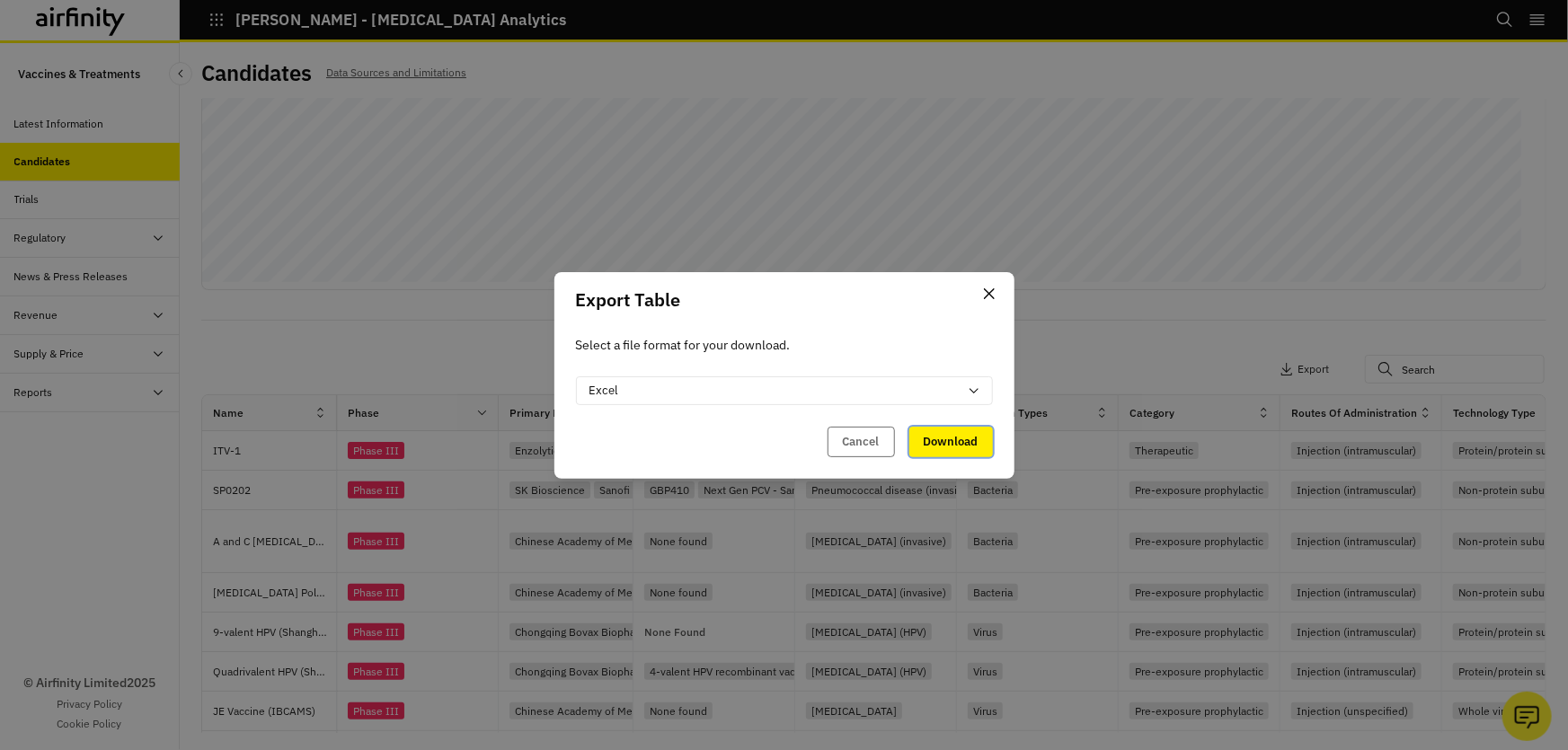
click at [947, 435] on button "Download" at bounding box center [951, 441] width 84 height 31
